Goal: Submit feedback/report problem: Provide input to the site owners about the experience or issues

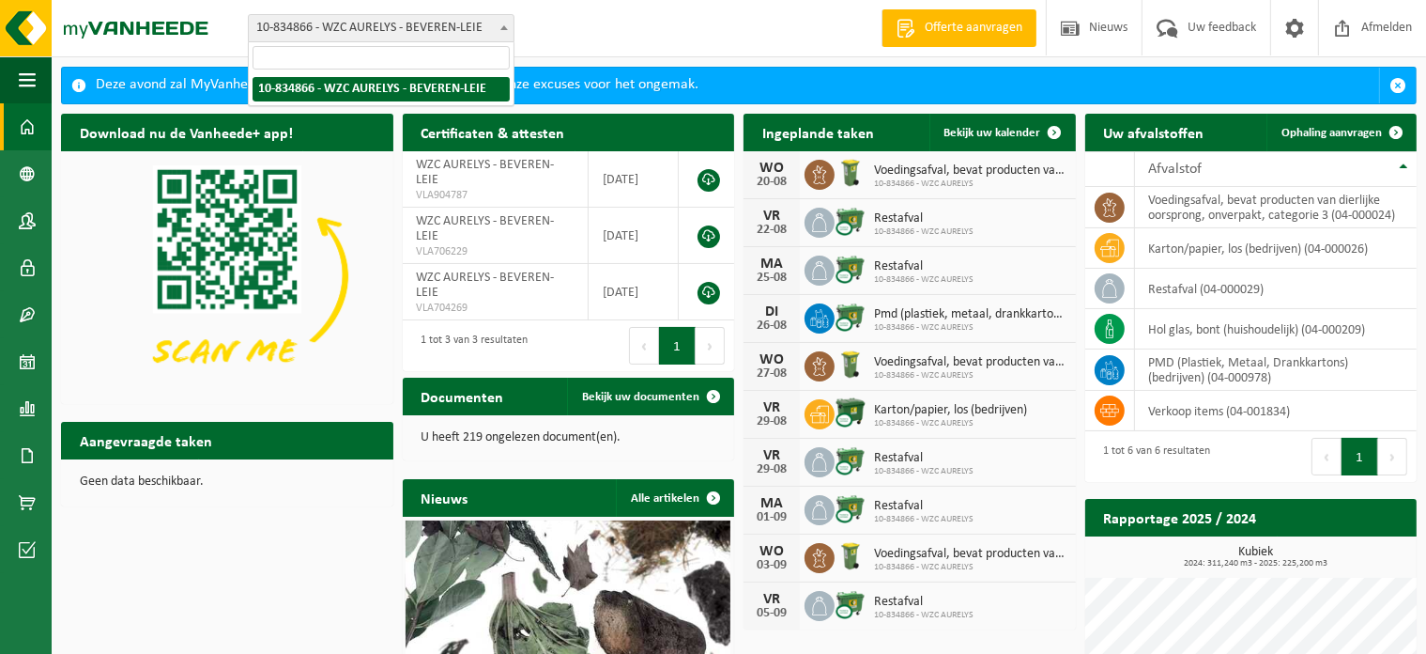
click at [502, 29] on b at bounding box center [504, 27] width 8 height 5
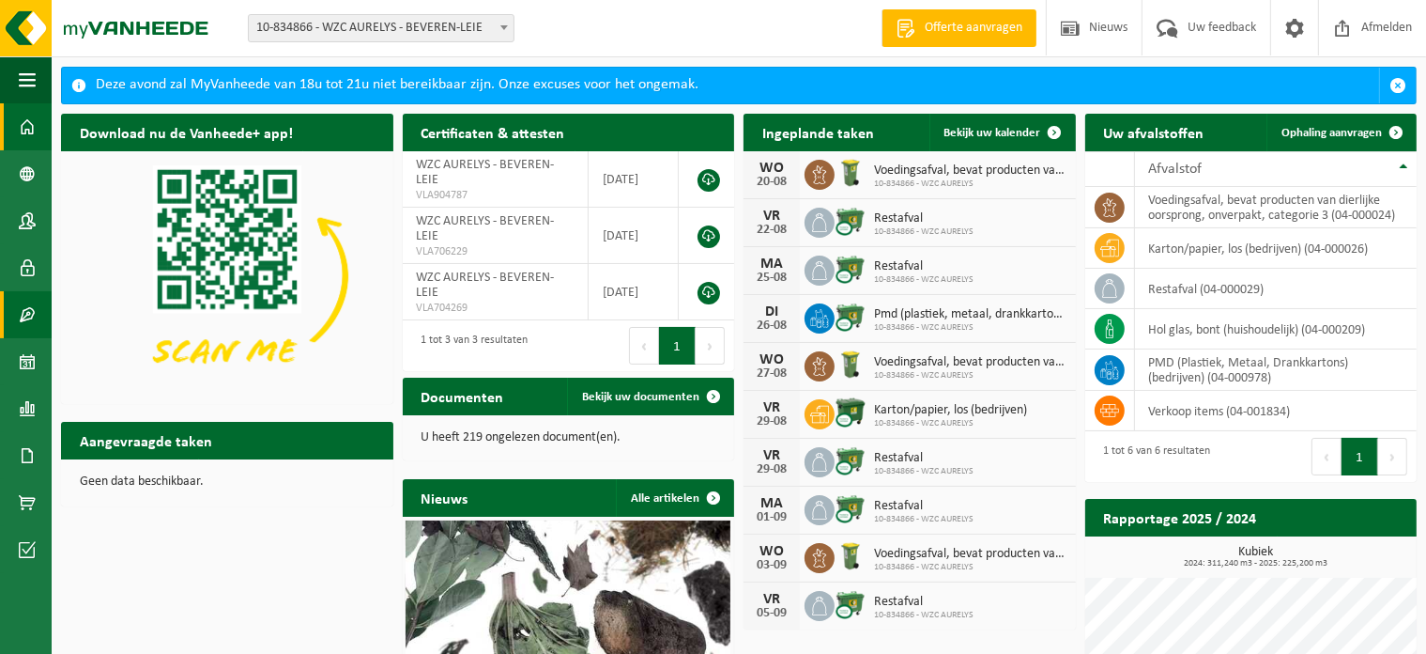
click at [30, 312] on span at bounding box center [27, 314] width 17 height 47
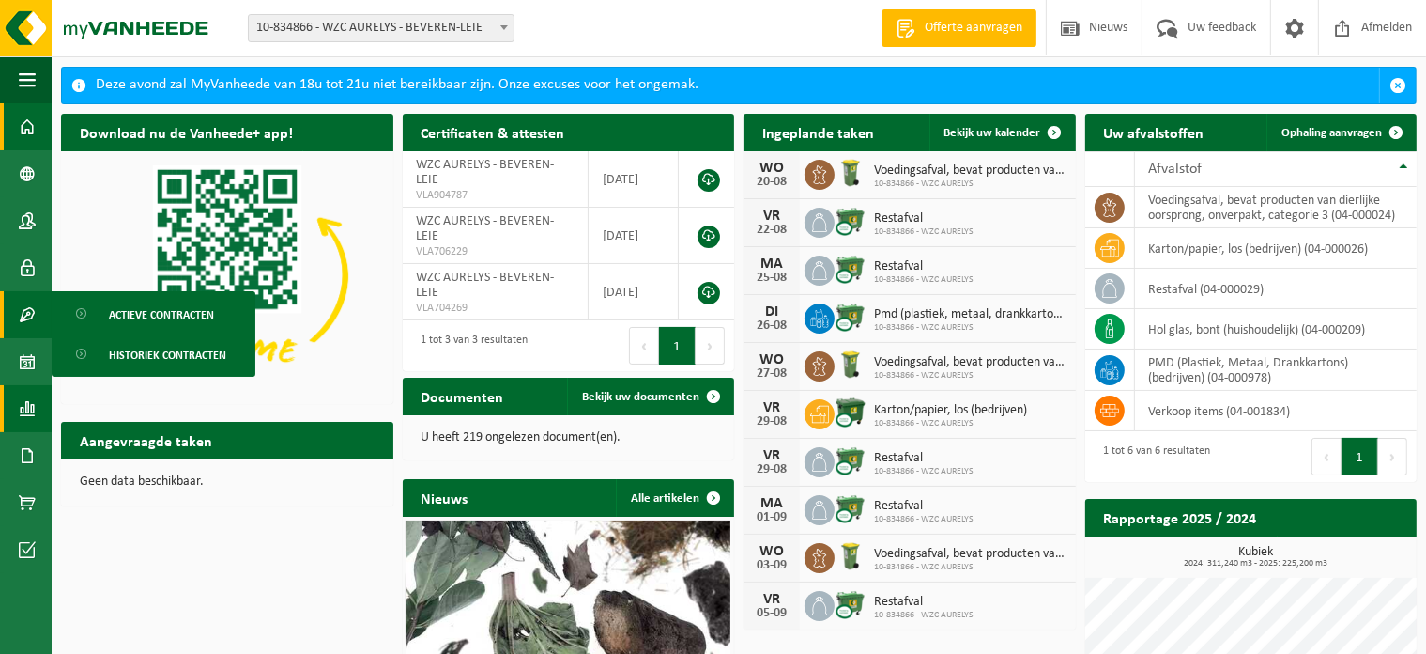
click at [30, 404] on span at bounding box center [27, 408] width 17 height 47
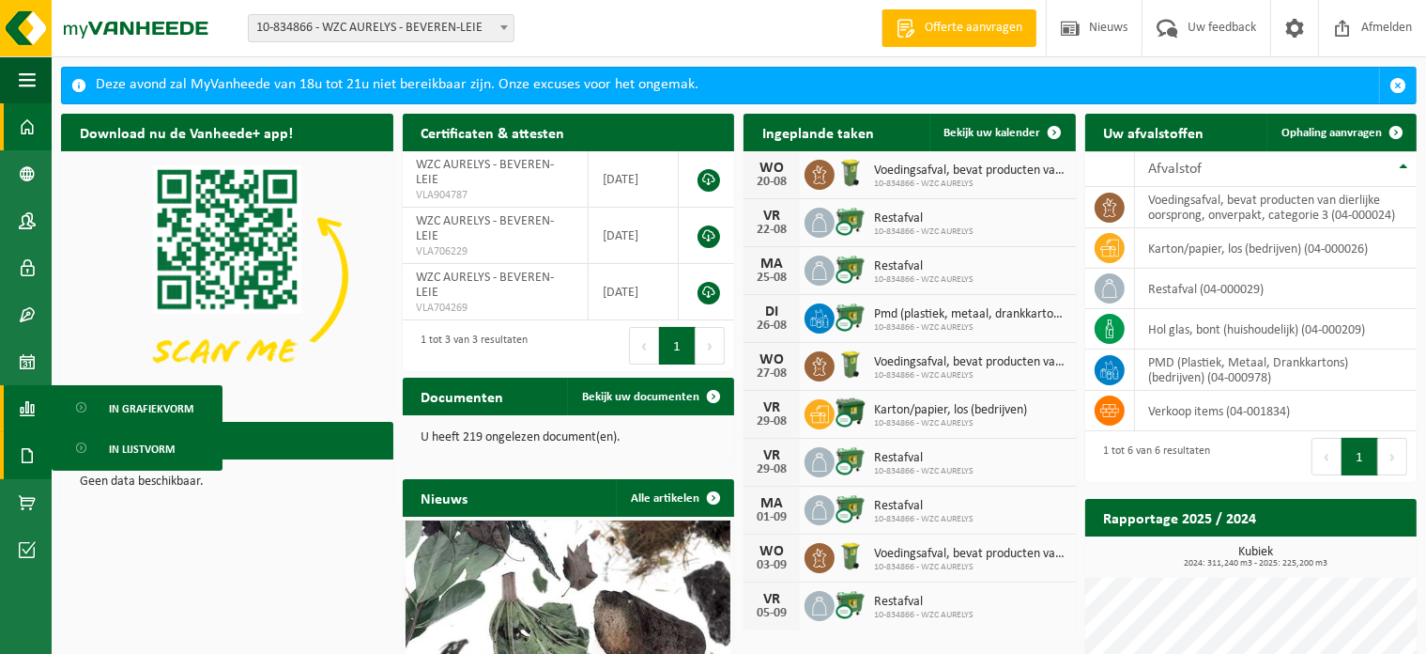
click at [31, 455] on span at bounding box center [27, 455] width 17 height 47
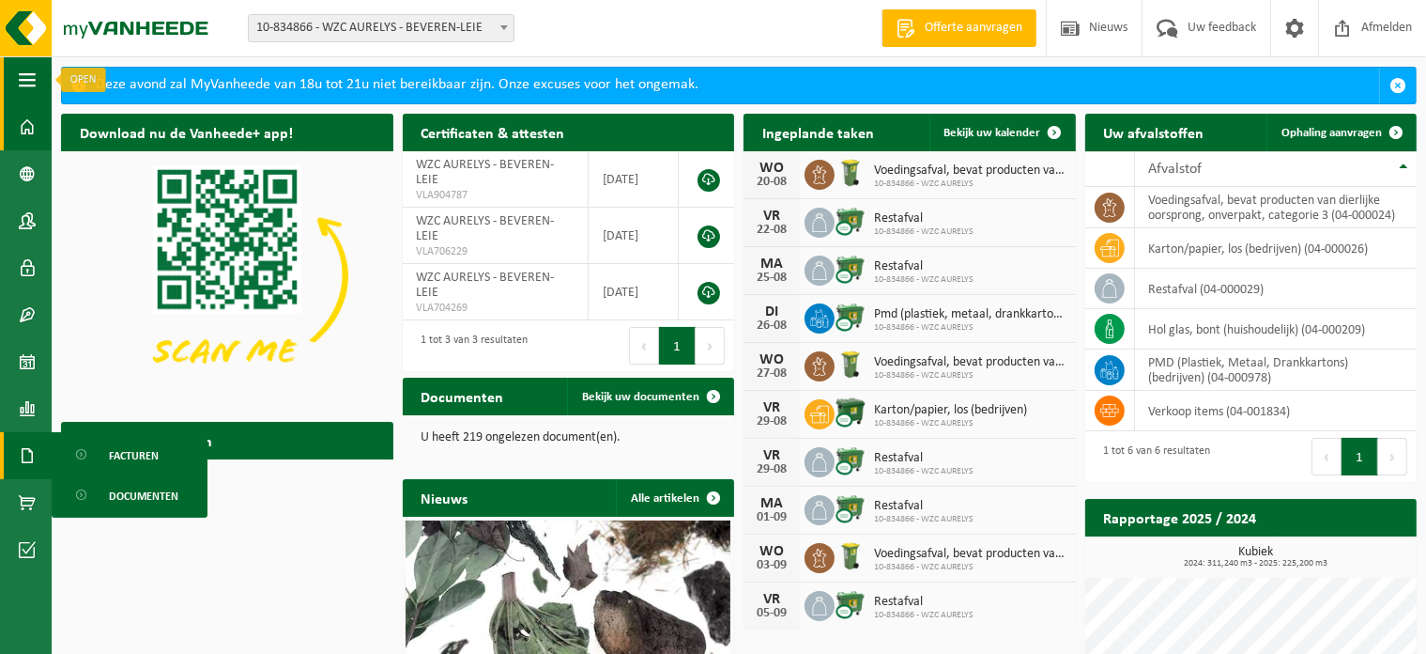
click at [25, 78] on span "button" at bounding box center [27, 79] width 17 height 47
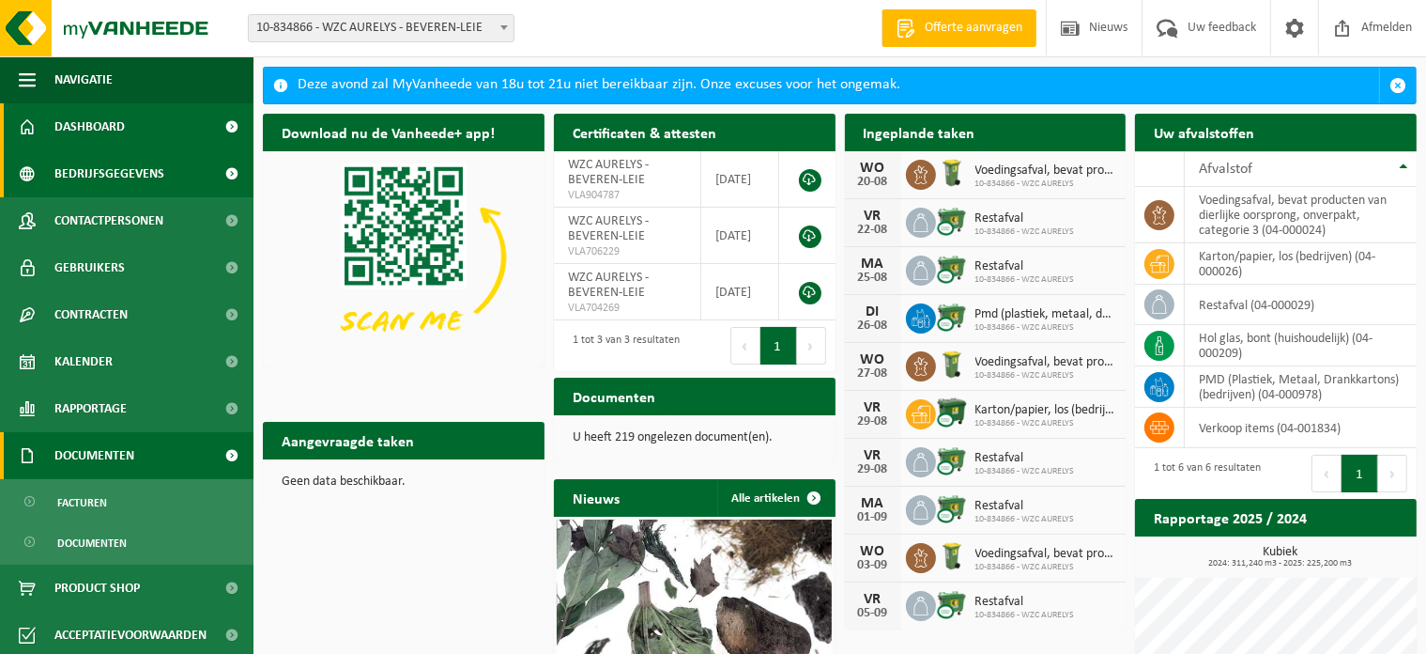
click at [85, 168] on span "Bedrijfsgegevens" at bounding box center [109, 173] width 110 height 47
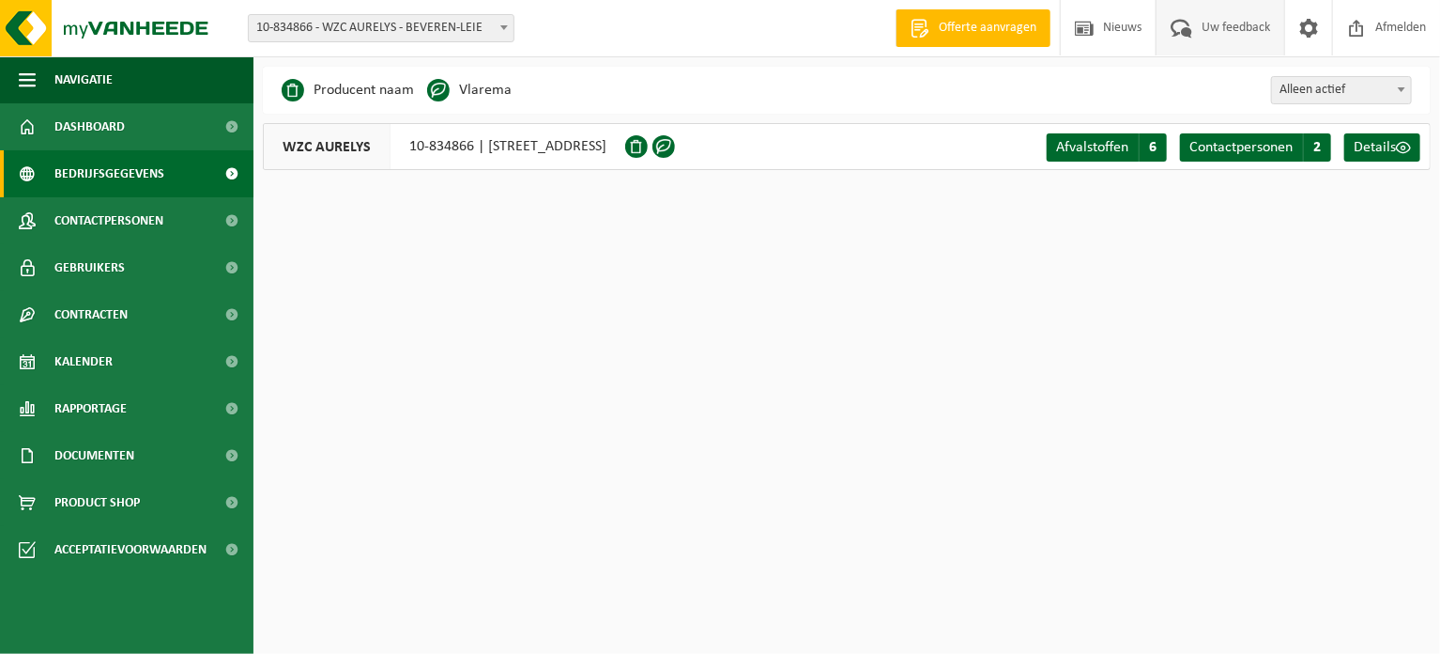
click at [1197, 36] on span "Uw feedback" at bounding box center [1236, 27] width 78 height 55
